Goal: Task Accomplishment & Management: Complete application form

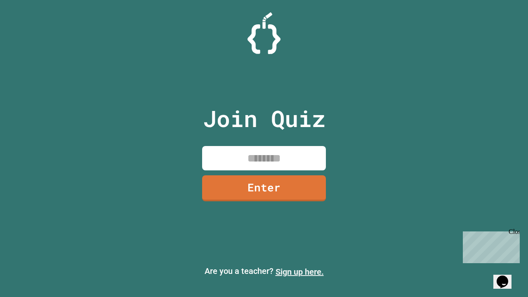
click at [299, 272] on link "Sign up here." at bounding box center [299, 272] width 48 height 10
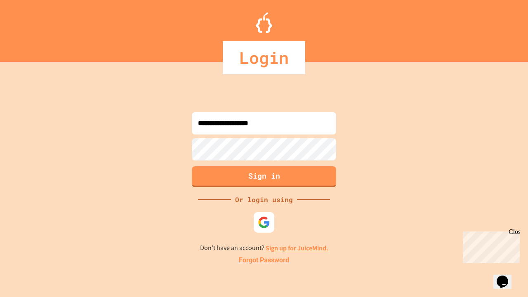
type input "**********"
